Goal: Navigation & Orientation: Find specific page/section

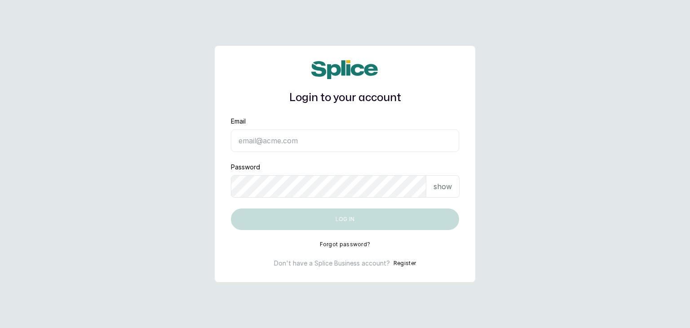
click at [271, 133] on input "Email" at bounding box center [345, 140] width 228 height 22
type input "[EMAIL_ADDRESS][DOMAIN_NAME]"
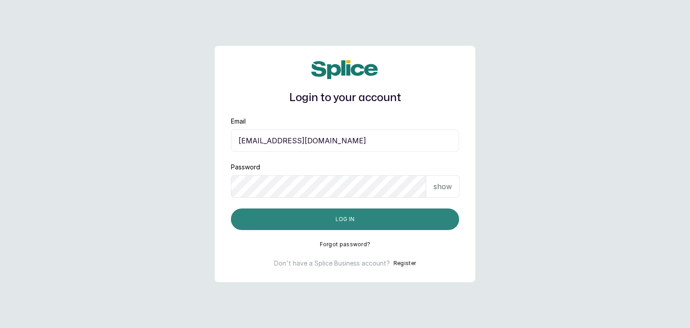
click at [241, 216] on button "Log in" at bounding box center [345, 220] width 228 height 22
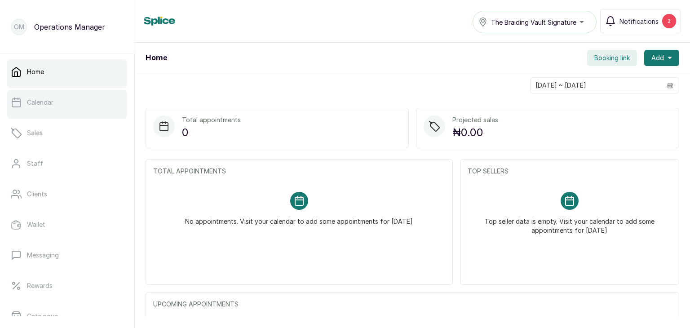
click at [45, 97] on link "Calendar" at bounding box center [67, 102] width 120 height 25
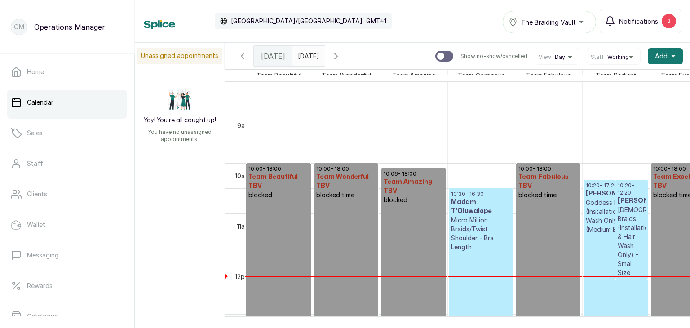
scroll to position [435, 0]
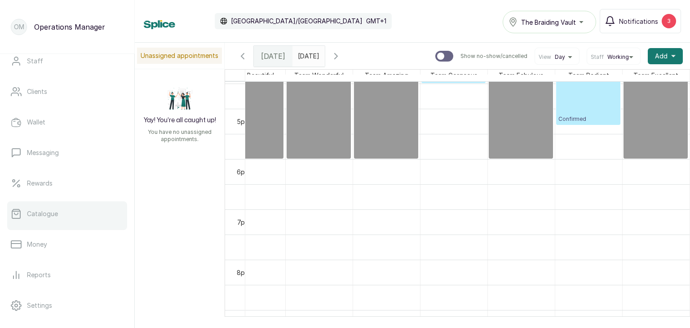
click at [44, 219] on link "Catalogue" at bounding box center [67, 213] width 120 height 25
